Goal: Transaction & Acquisition: Book appointment/travel/reservation

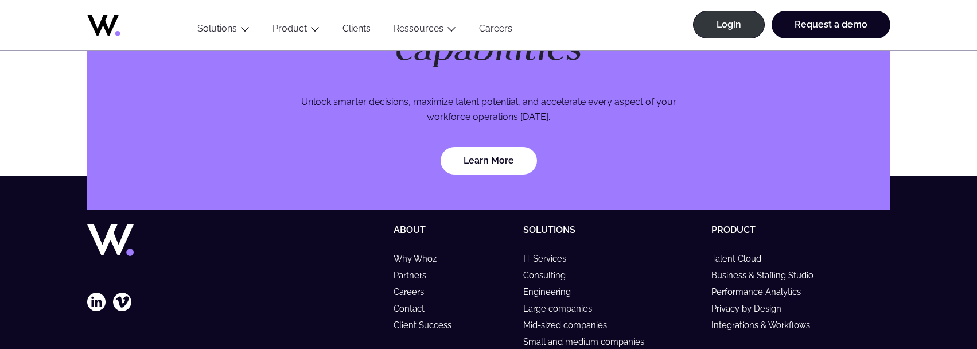
scroll to position [3520, 0]
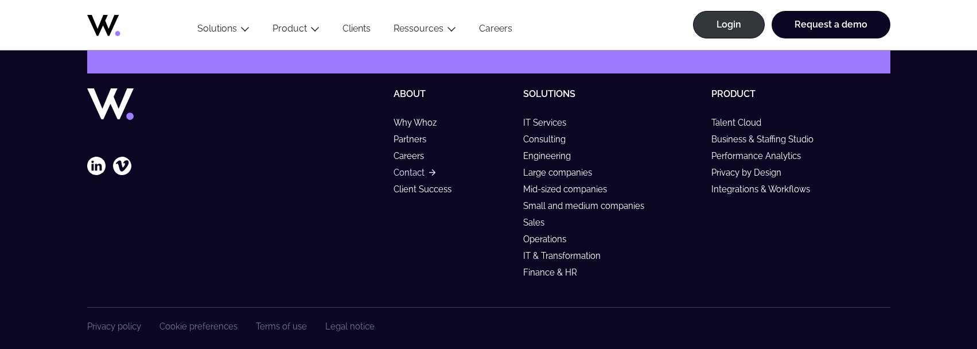
click at [414, 167] on link "Contact" at bounding box center [413, 172] width 41 height 10
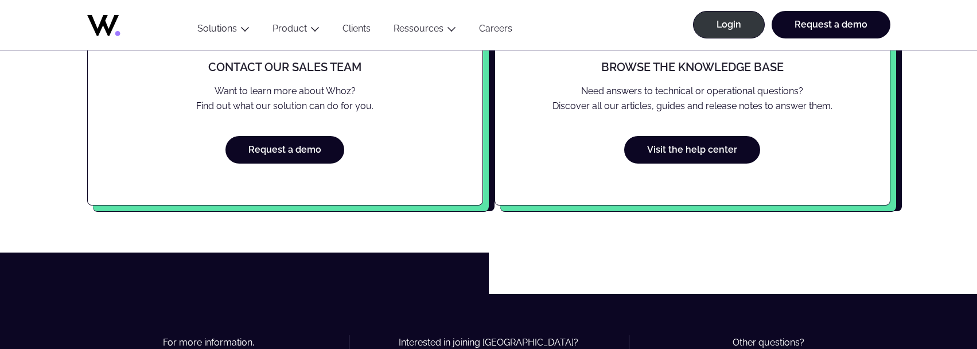
scroll to position [516, 0]
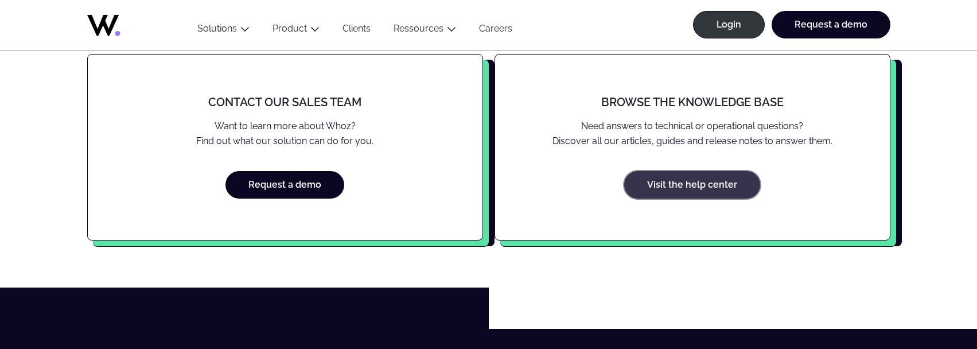
click at [692, 185] on link "Visit the help center" at bounding box center [692, 185] width 136 height 28
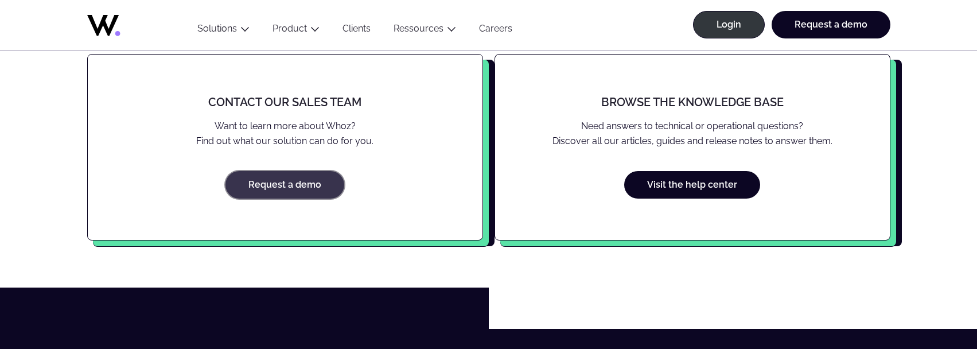
click at [300, 180] on link "Request a demo" at bounding box center [284, 185] width 119 height 28
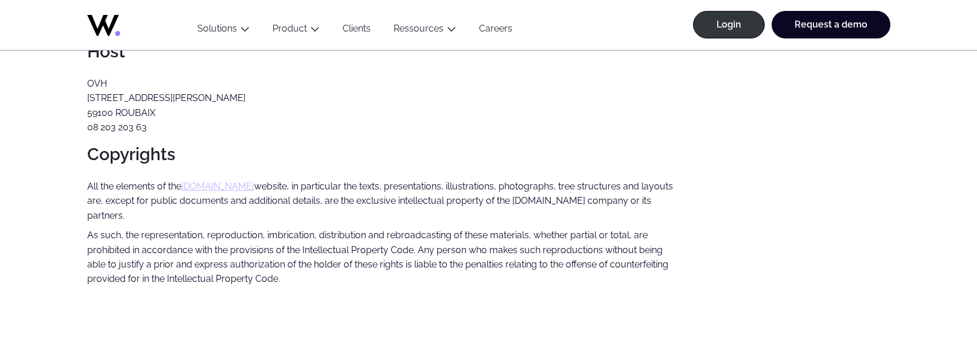
scroll to position [402, 0]
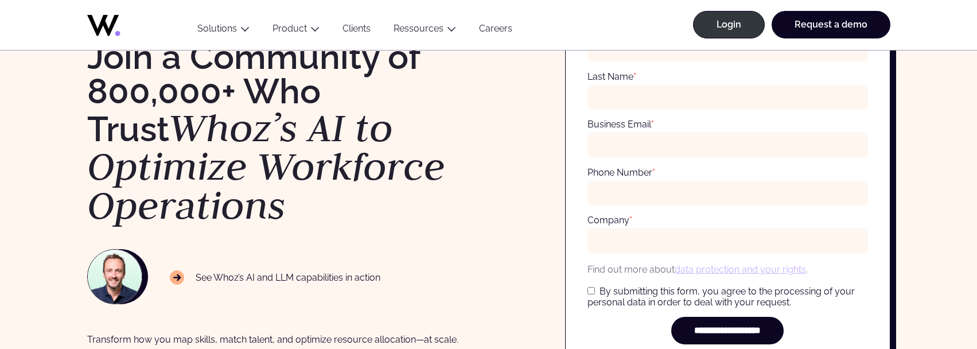
scroll to position [402, 0]
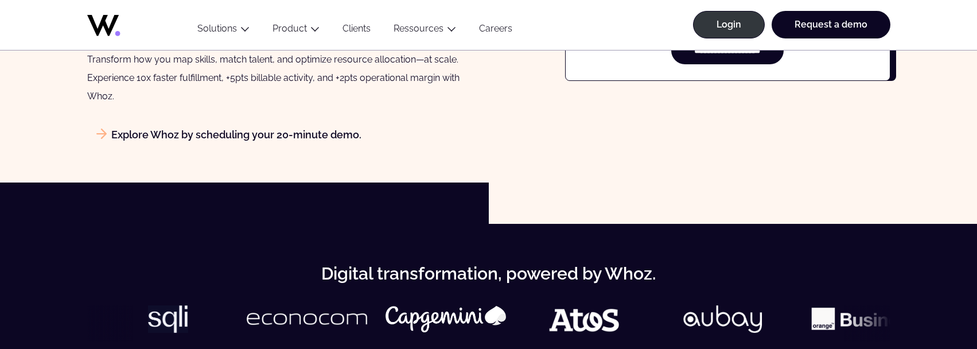
click at [282, 138] on link "Explore Whoz by scheduling your 20-minute demo." at bounding box center [224, 134] width 274 height 12
click at [191, 133] on link "Explore Whoz by scheduling your 20-minute demo." at bounding box center [224, 134] width 274 height 12
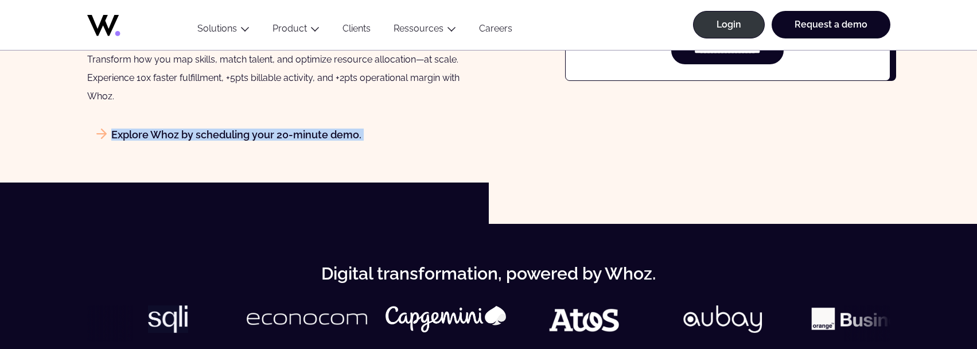
click at [191, 133] on link "Explore Whoz by scheduling your 20-minute demo." at bounding box center [224, 134] width 274 height 12
